Goal: Transaction & Acquisition: Purchase product/service

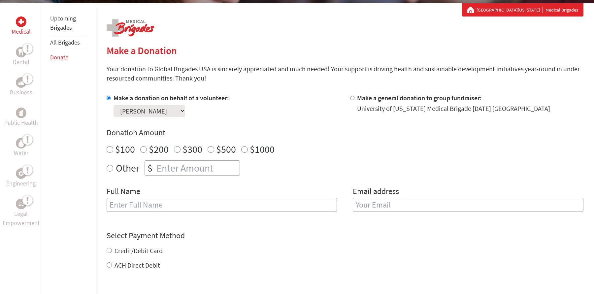
scroll to position [121, 0]
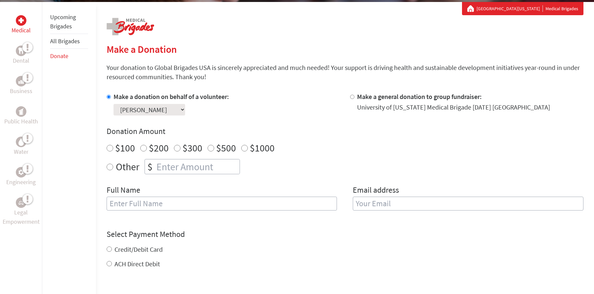
radio input "true"
click at [164, 164] on input "number" at bounding box center [197, 166] width 84 height 15
type input "250"
click at [186, 198] on input "text" at bounding box center [222, 204] width 231 height 14
type input "[PERSON_NAME]"
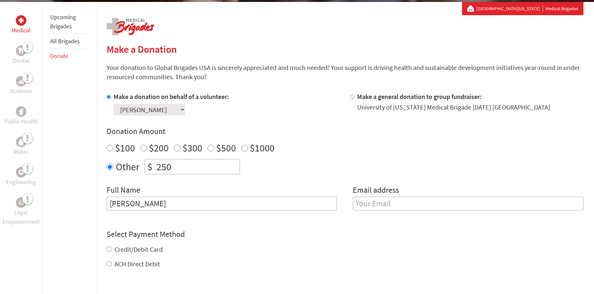
type input "rwood28@vols.utk.edu"
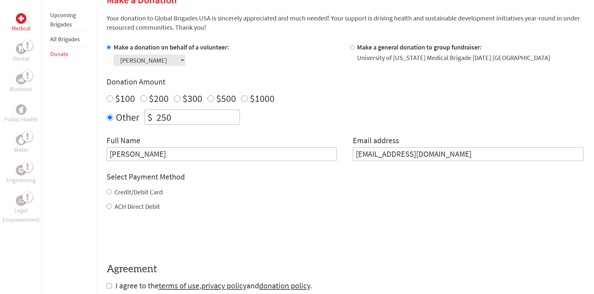
scroll to position [184, 0]
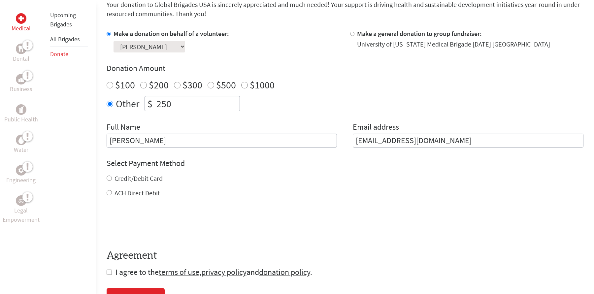
click at [157, 179] on label "Credit/Debit Card" at bounding box center [138, 178] width 48 height 8
click at [112, 179] on input "Credit/Debit Card" at bounding box center [109, 178] width 5 height 5
radio input "true"
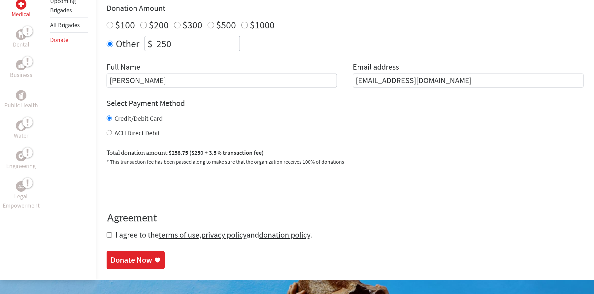
scroll to position [248, 0]
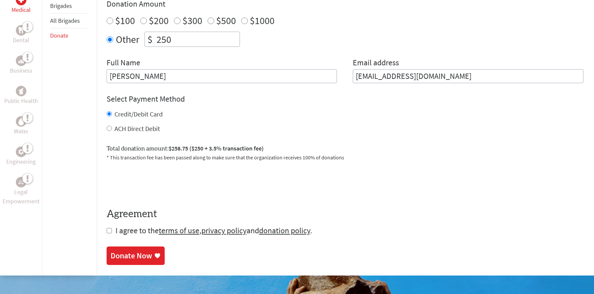
click at [122, 232] on span "I agree to the terms of use , privacy policy and donation policy ." at bounding box center [213, 230] width 197 height 10
click at [108, 230] on input "checkbox" at bounding box center [109, 230] width 5 height 5
checkbox input "true"
click at [151, 260] on div "Donate Now" at bounding box center [136, 256] width 50 height 11
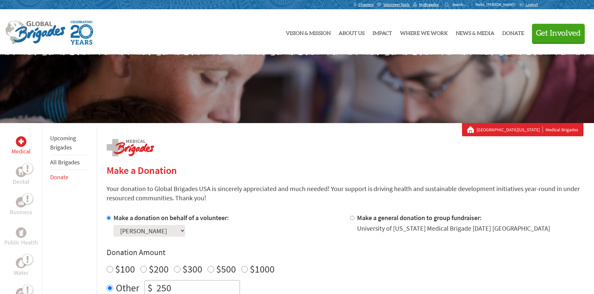
scroll to position [54, 0]
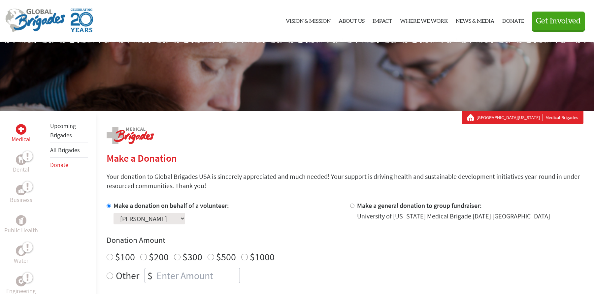
scroll to position [13, 0]
click at [26, 133] on link "Medical" at bounding box center [21, 134] width 19 height 20
